Goal: Use online tool/utility: Utilize a website feature to perform a specific function

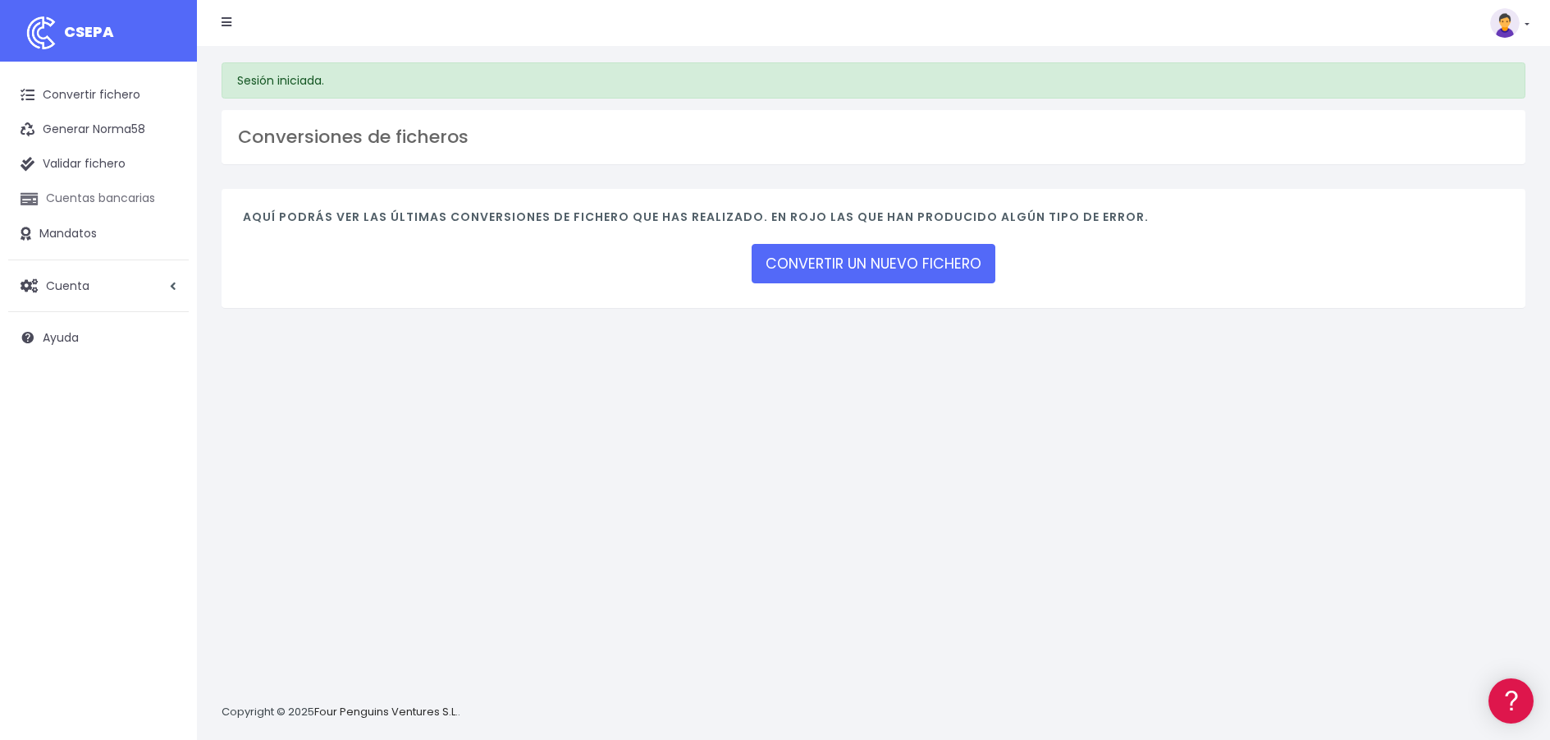
click at [135, 195] on link "Cuentas bancarias" at bounding box center [98, 198] width 181 height 34
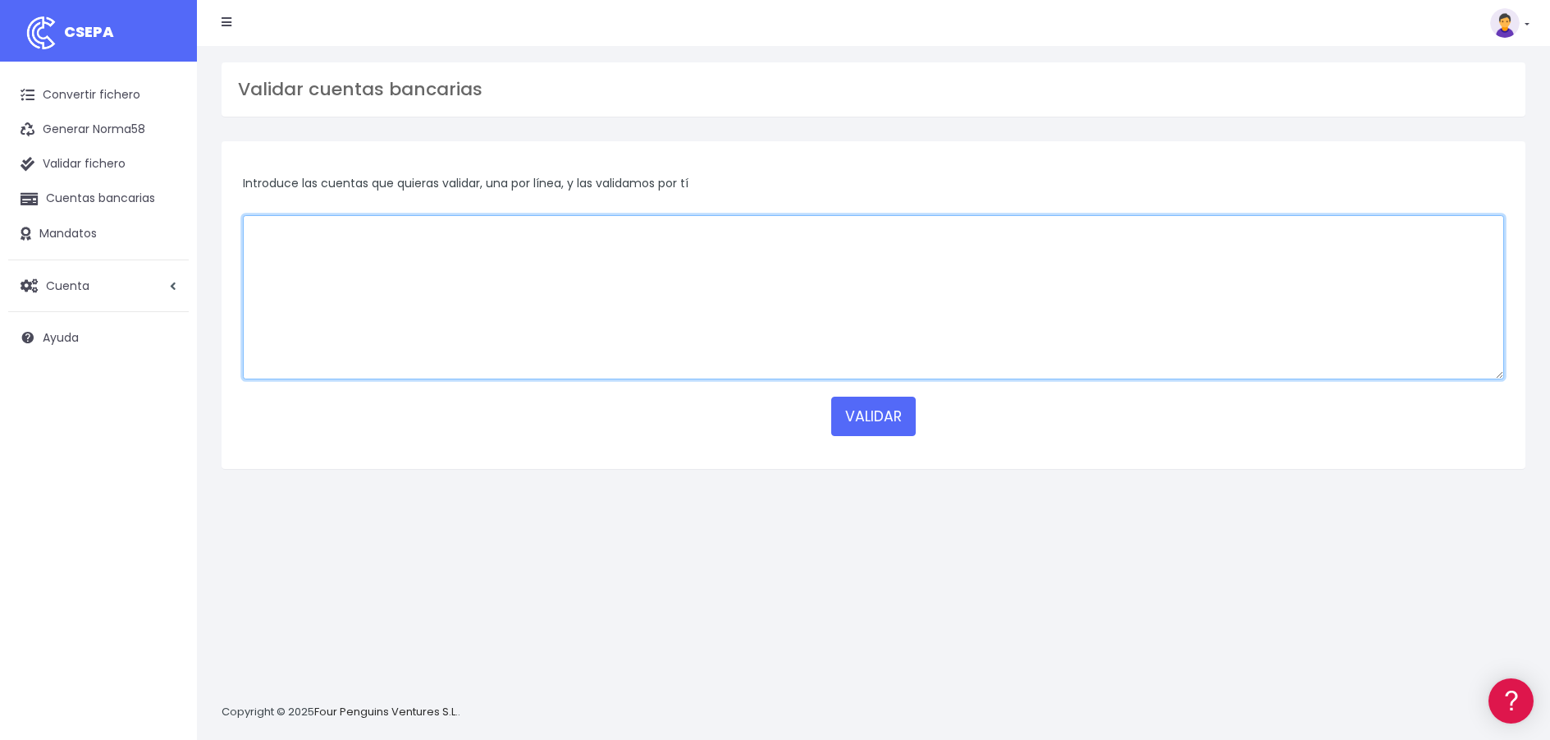
click at [437, 263] on textarea at bounding box center [874, 297] width 1262 height 164
paste textarea "[FINANCIAL_ID]"
type textarea "[FINANCIAL_ID]"
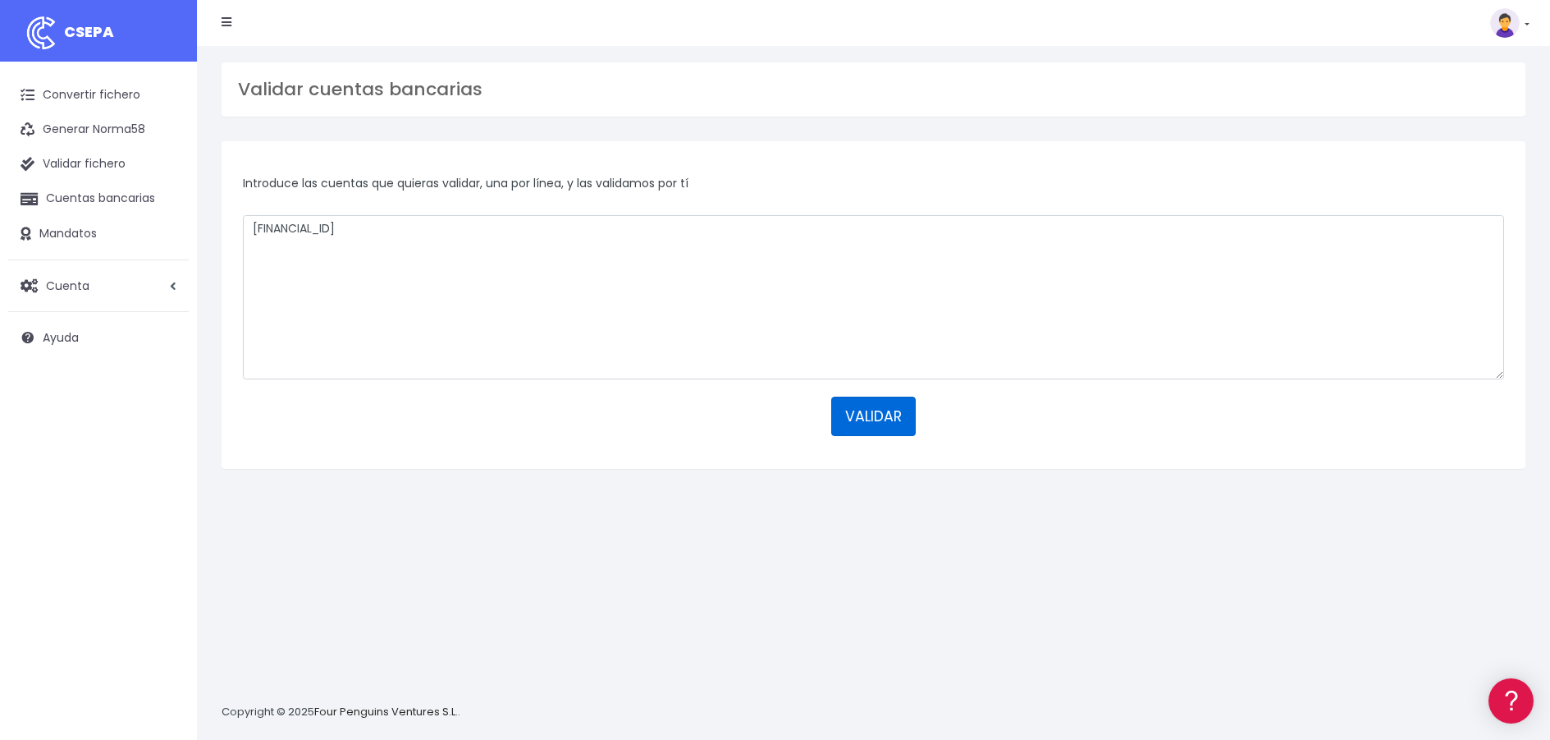
click at [873, 416] on button "VALIDAR" at bounding box center [873, 415] width 85 height 39
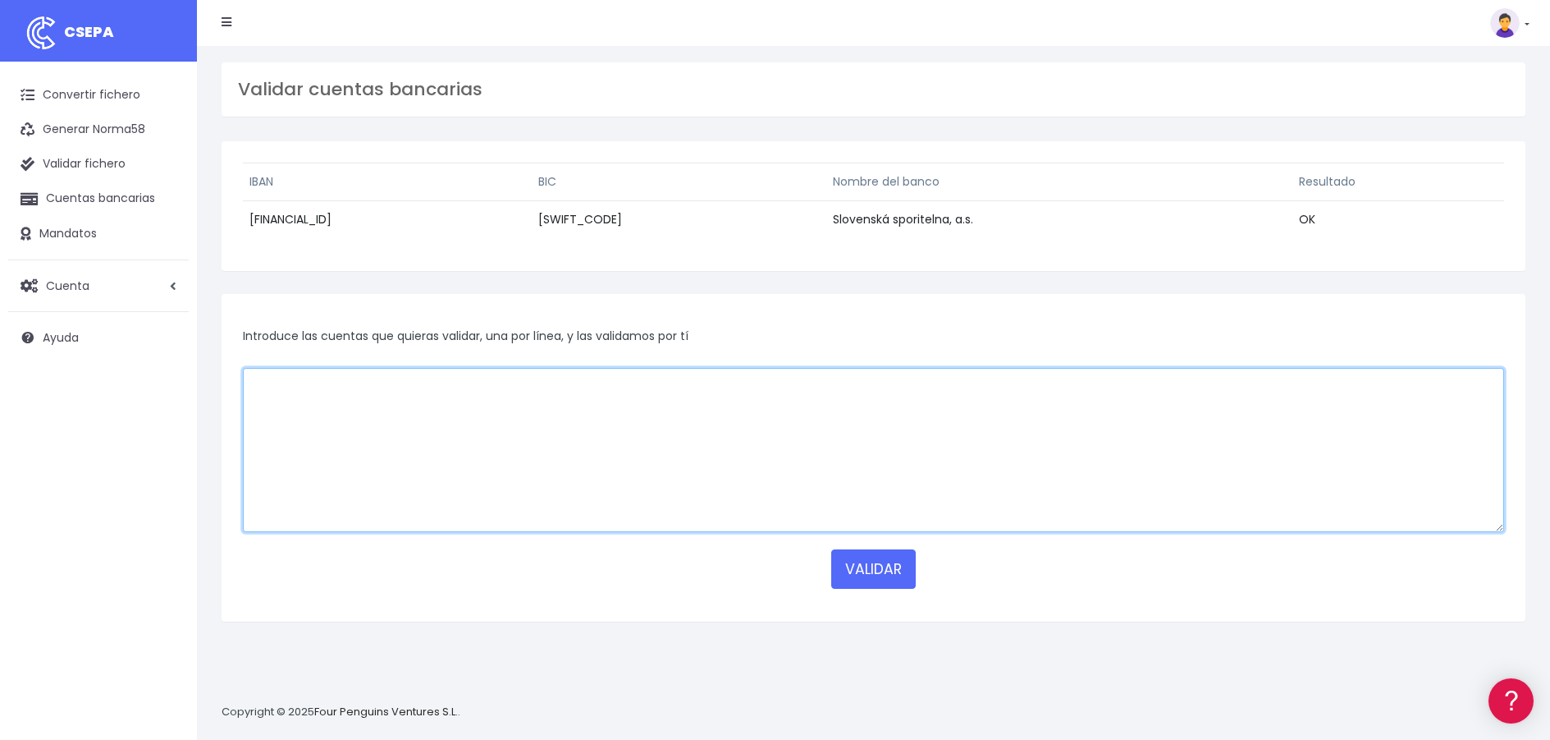
click at [374, 384] on textarea at bounding box center [874, 450] width 1262 height 164
paste textarea "[FINANCIAL_ID]"
type textarea "[FINANCIAL_ID]"
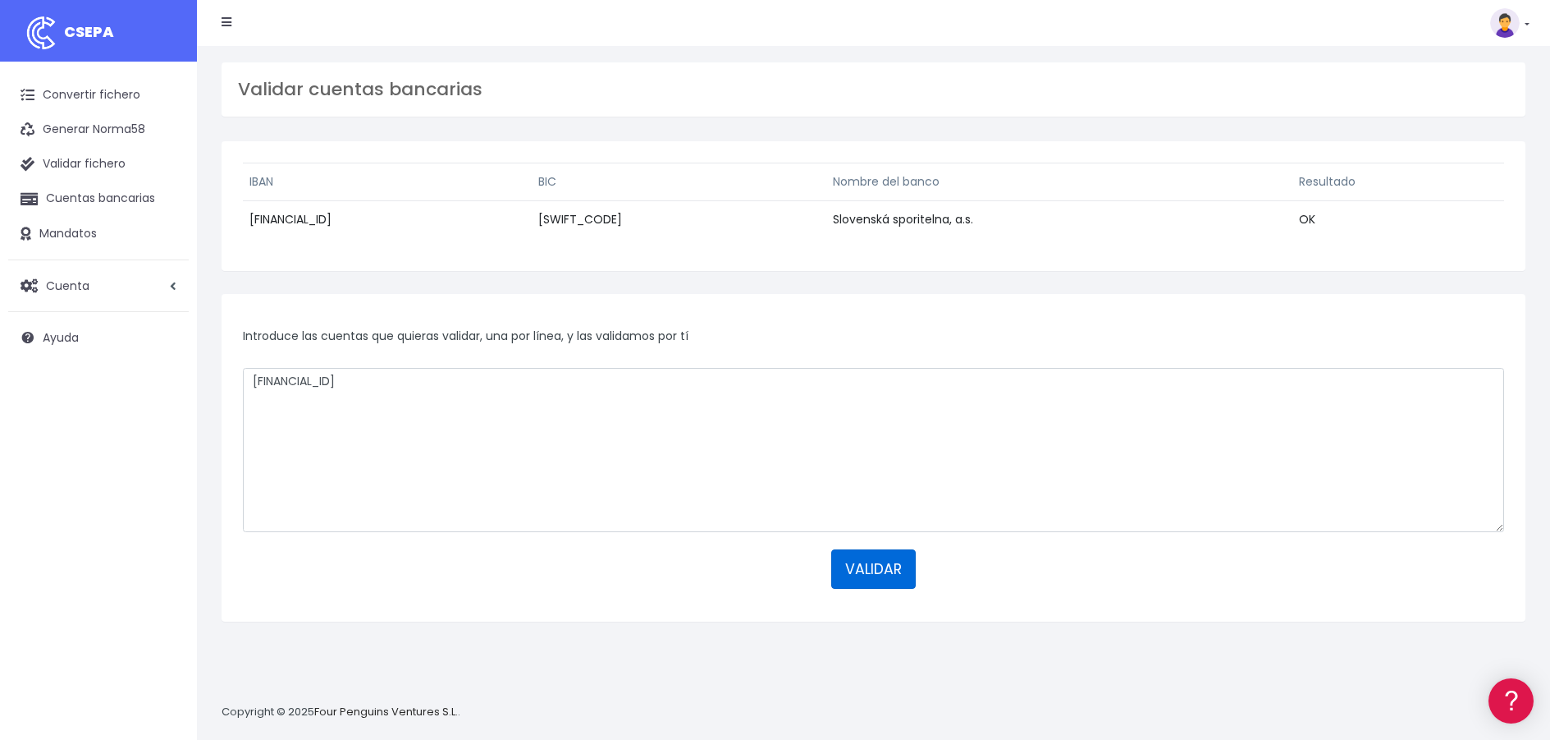
click at [883, 561] on button "VALIDAR" at bounding box center [873, 568] width 85 height 39
